Goal: Task Accomplishment & Management: Complete application form

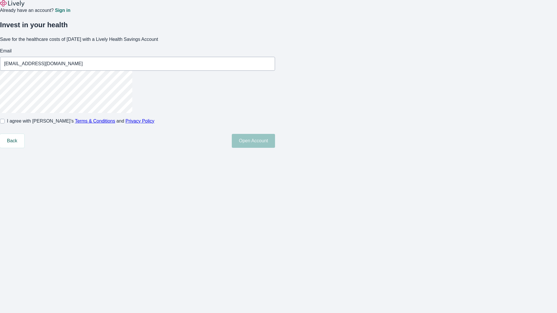
click at [5, 124] on input "I agree with Lively’s Terms & Conditions and Privacy Policy" at bounding box center [2, 121] width 5 height 5
checkbox input "true"
click at [275, 148] on button "Open Account" at bounding box center [253, 141] width 43 height 14
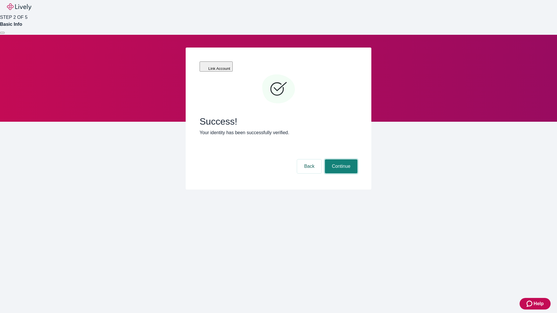
click at [340, 160] on button "Continue" at bounding box center [341, 167] width 32 height 14
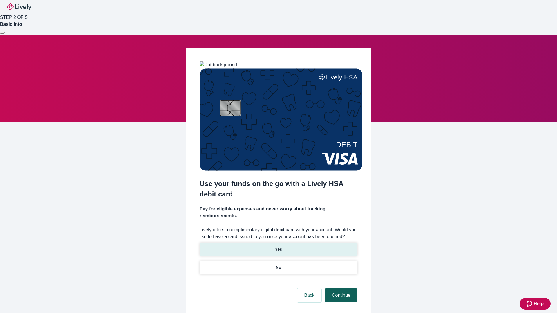
click at [278, 247] on p "Yes" at bounding box center [278, 250] width 7 height 6
click at [340, 289] on button "Continue" at bounding box center [341, 296] width 32 height 14
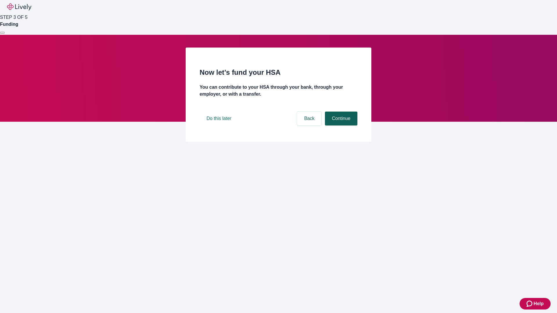
click at [340, 126] on button "Continue" at bounding box center [341, 119] width 32 height 14
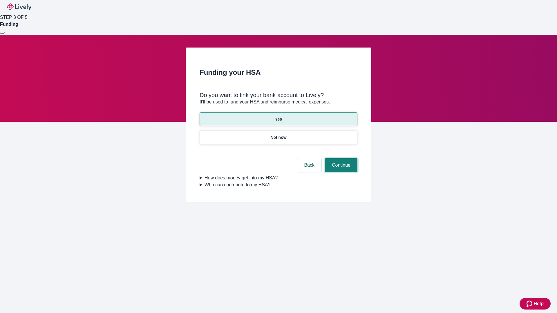
click at [340, 158] on button "Continue" at bounding box center [341, 165] width 32 height 14
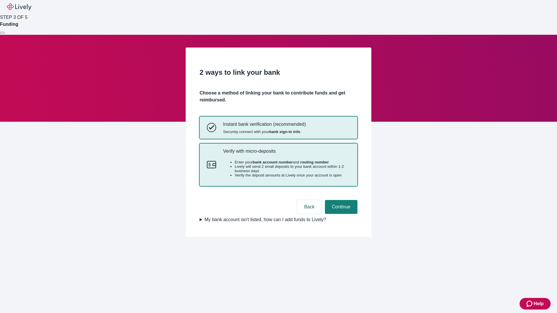
click at [286, 154] on p "Verify with micro-deposits" at bounding box center [286, 152] width 127 height 6
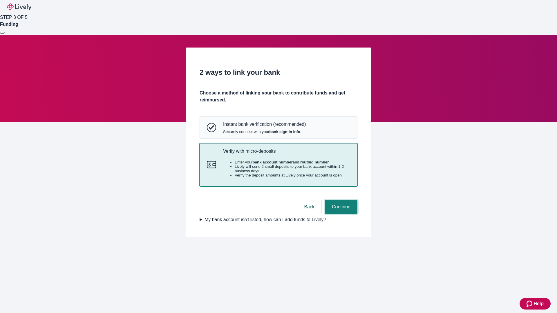
click at [340, 214] on button "Continue" at bounding box center [341, 207] width 32 height 14
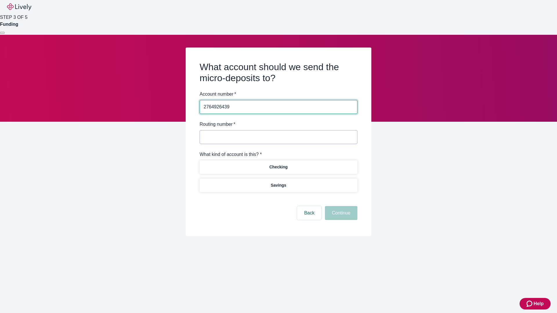
type input "2764926439"
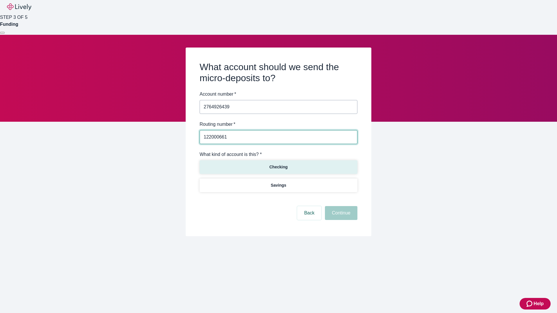
type input "122000661"
click at [278, 167] on p "Checking" at bounding box center [278, 167] width 18 height 6
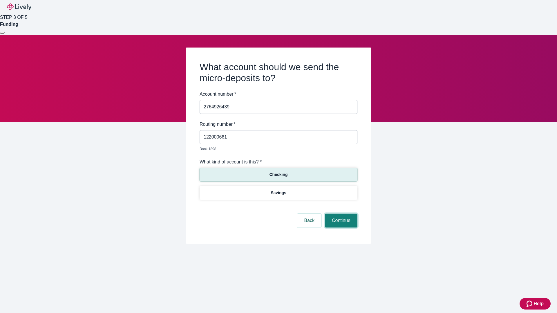
click at [340, 214] on button "Continue" at bounding box center [341, 221] width 32 height 14
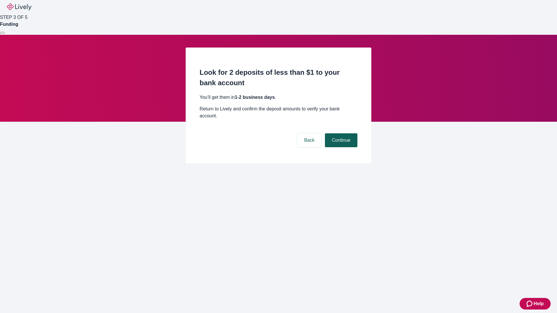
click at [340, 133] on button "Continue" at bounding box center [341, 140] width 32 height 14
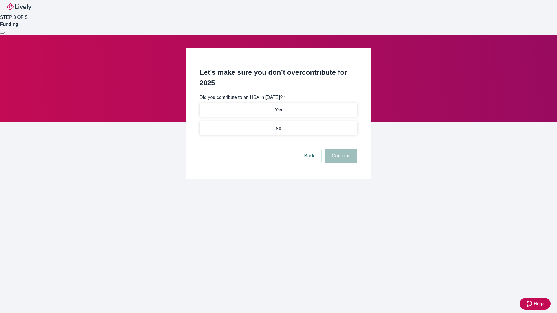
click at [278, 125] on p "No" at bounding box center [279, 128] width 6 height 6
click at [340, 149] on button "Continue" at bounding box center [341, 156] width 32 height 14
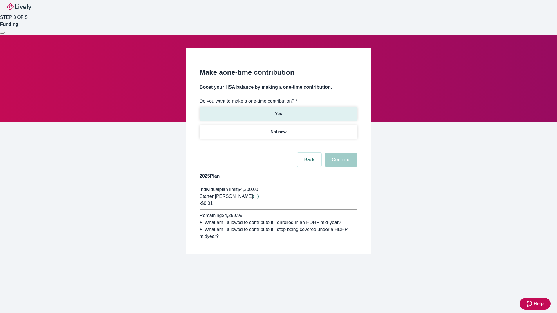
click at [278, 111] on p "Yes" at bounding box center [278, 114] width 7 height 6
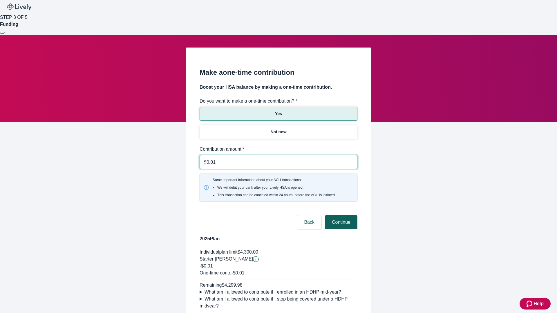
type input "0.01"
click at [340, 216] on button "Continue" at bounding box center [341, 223] width 32 height 14
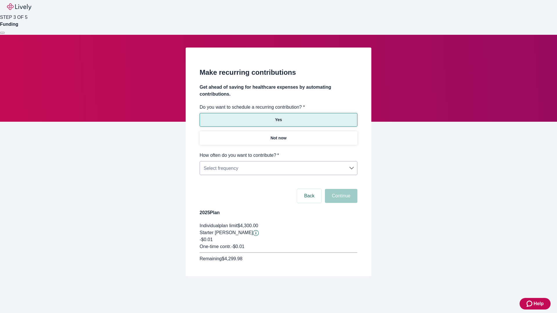
click at [278, 152] on body "Help STEP 3 OF 5 Funding Make recurring contributions Get ahead of saving for h…" at bounding box center [278, 152] width 557 height 304
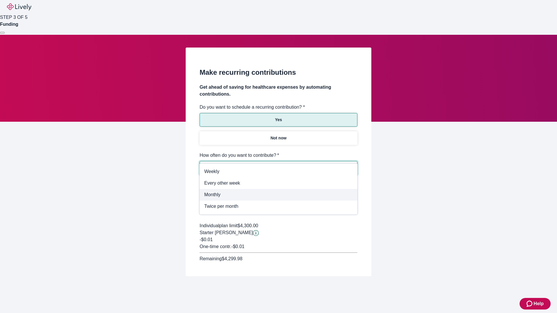
click at [278, 195] on span "Monthly" at bounding box center [278, 194] width 149 height 7
type input "Monthly"
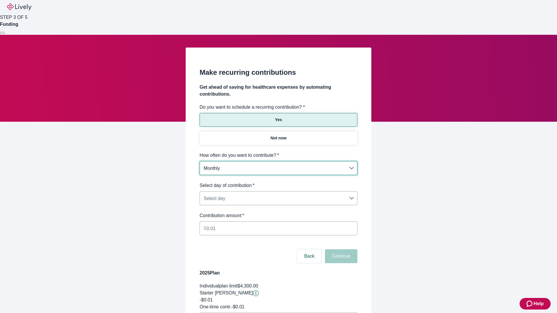
click at [278, 182] on body "Help STEP 3 OF 5 Funding Make recurring contributions Get ahead of saving for h…" at bounding box center [278, 182] width 557 height 365
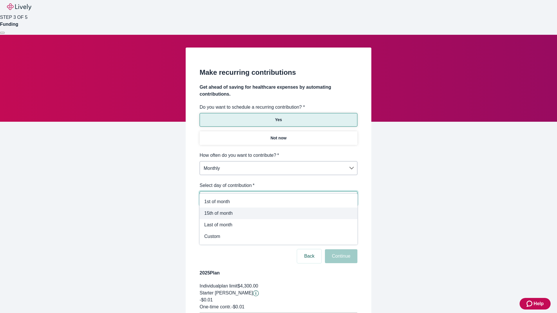
click at [278, 213] on span "15th of month" at bounding box center [278, 213] width 149 height 7
type input "Monthly15th"
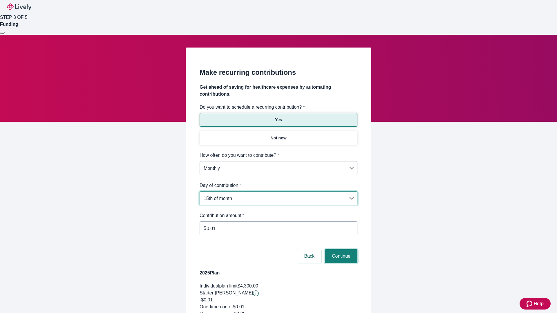
click at [340, 249] on button "Continue" at bounding box center [341, 256] width 32 height 14
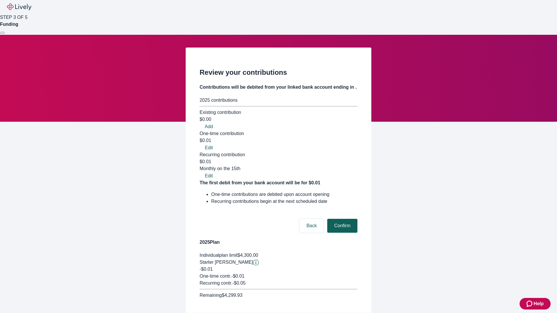
click at [341, 219] on button "Confirm" at bounding box center [342, 226] width 30 height 14
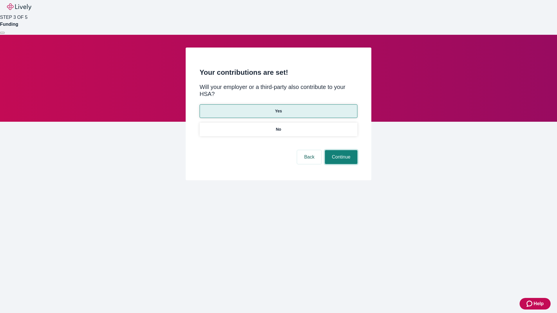
click at [340, 150] on button "Continue" at bounding box center [341, 157] width 32 height 14
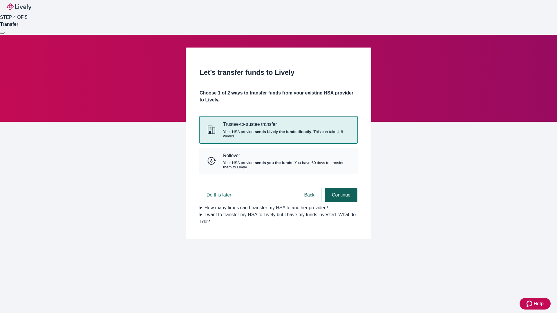
click at [278, 134] on strong "sends Lively the funds directly" at bounding box center [283, 132] width 57 height 4
click at [340, 202] on button "Continue" at bounding box center [341, 195] width 32 height 14
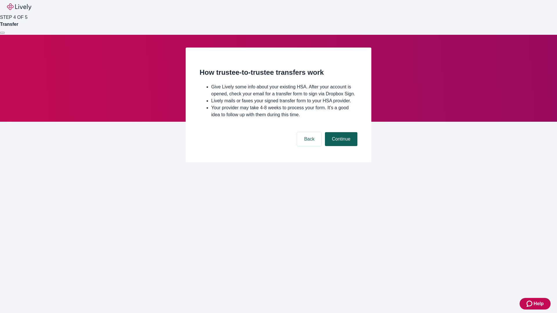
click at [340, 146] on button "Continue" at bounding box center [341, 139] width 32 height 14
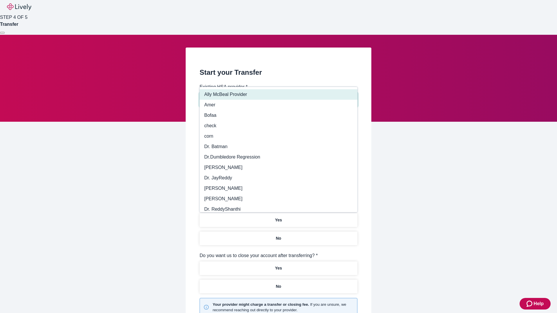
type input "Other"
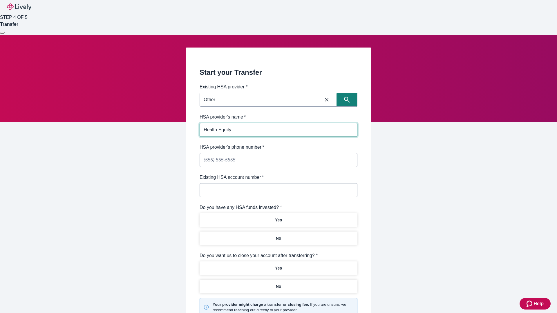
type input "Health Equity"
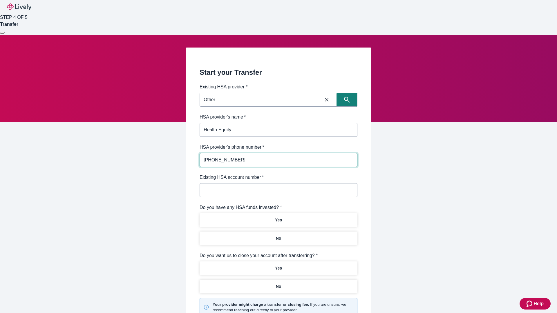
type input "[PHONE_NUMBER]"
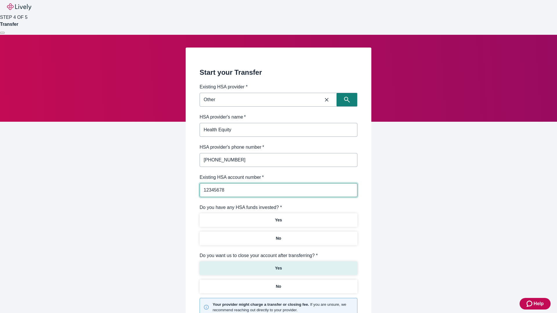
type input "12345678"
click at [278, 236] on p "No" at bounding box center [279, 239] width 6 height 6
click at [278, 265] on p "Yes" at bounding box center [278, 268] width 7 height 6
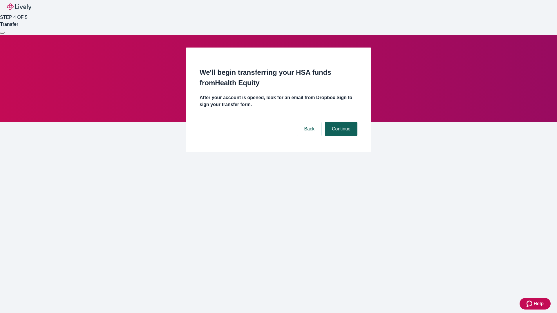
click at [340, 122] on button "Continue" at bounding box center [341, 129] width 32 height 14
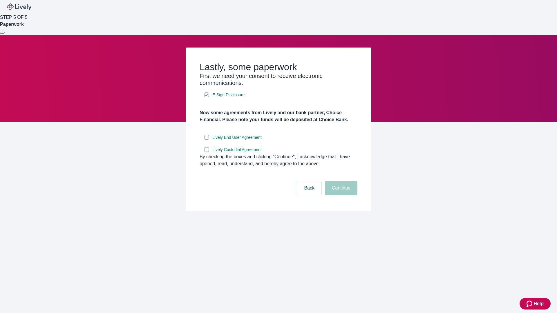
click at [207, 140] on input "Lively End User Agreement" at bounding box center [206, 137] width 5 height 5
checkbox input "true"
click at [207, 152] on input "Lively Custodial Agreement" at bounding box center [206, 149] width 5 height 5
checkbox input "true"
click at [340, 195] on button "Continue" at bounding box center [341, 188] width 32 height 14
